Goal: Find specific page/section

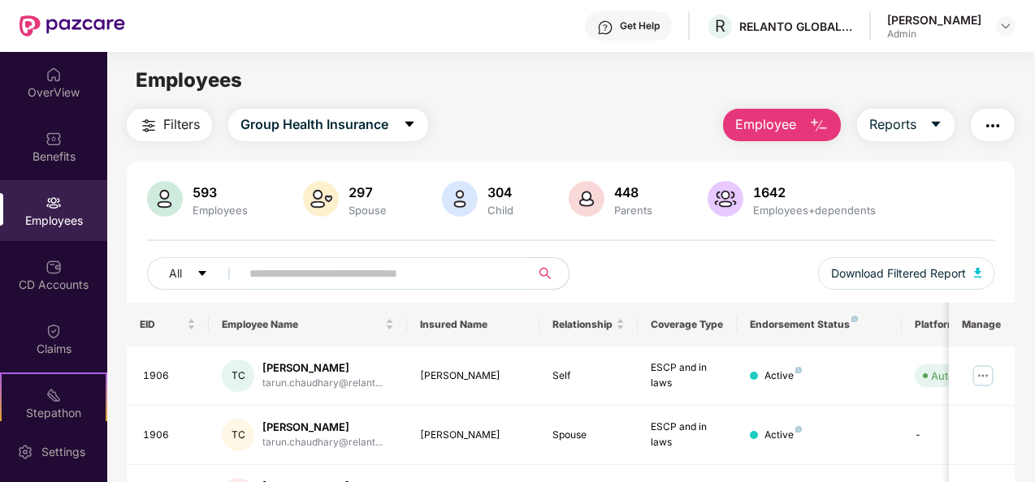
click at [49, 190] on div "Employees" at bounding box center [53, 210] width 107 height 61
click at [54, 291] on div "CD Accounts" at bounding box center [53, 285] width 107 height 16
